Goal: Register for event/course

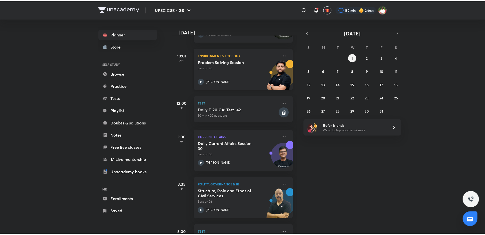
scroll to position [101, 0]
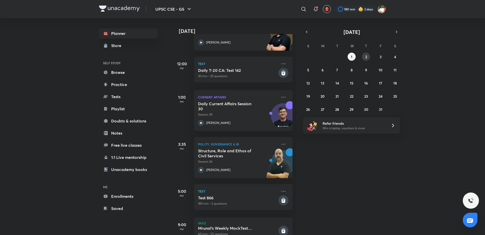
click at [367, 56] on button "2" at bounding box center [366, 57] width 8 height 8
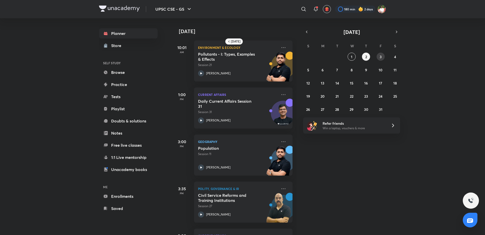
click at [379, 57] on button "3" at bounding box center [381, 57] width 8 height 8
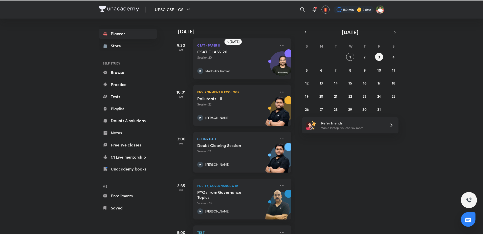
scroll to position [0, 0]
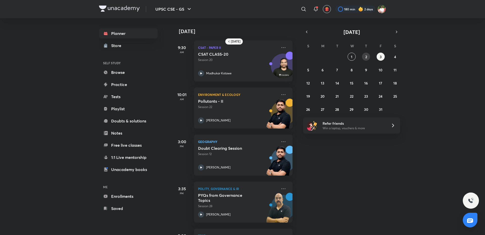
click at [369, 57] on button "2" at bounding box center [366, 57] width 8 height 8
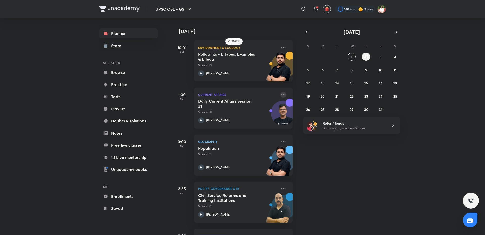
click at [281, 95] on icon at bounding box center [284, 94] width 6 height 6
click at [314, 105] on p "View educator" at bounding box center [318, 105] width 35 height 5
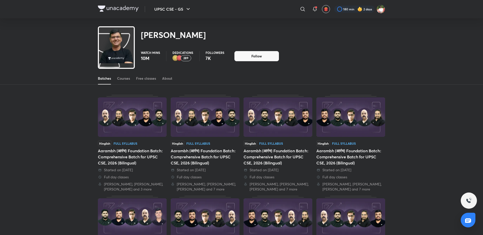
click at [131, 80] on div "Batches Courses Free classes About" at bounding box center [241, 78] width 287 height 12
click at [121, 80] on div "Courses" at bounding box center [123, 78] width 13 height 5
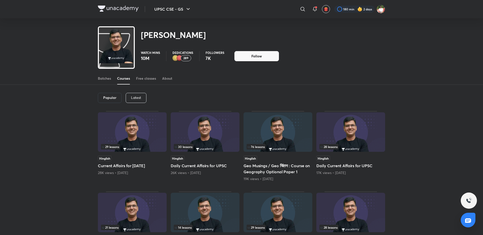
click at [134, 99] on p "Latest" at bounding box center [136, 98] width 10 height 4
click at [134, 99] on h6 "Latest" at bounding box center [135, 98] width 10 height 4
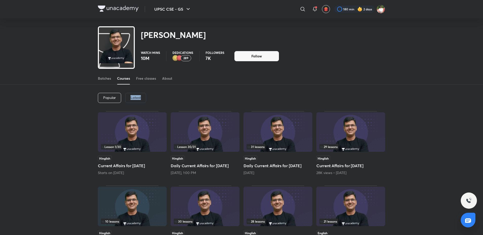
click at [134, 99] on h6 "Latest" at bounding box center [135, 98] width 10 height 4
click at [134, 137] on img at bounding box center [132, 131] width 69 height 39
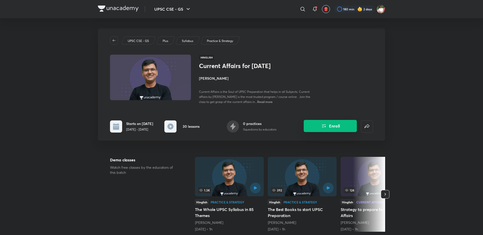
click at [335, 132] on button "Enroll" at bounding box center [329, 126] width 53 height 12
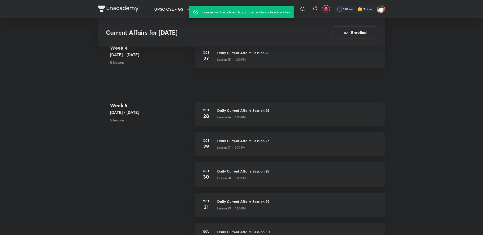
scroll to position [1112, 0]
